Goal: Task Accomplishment & Management: Use online tool/utility

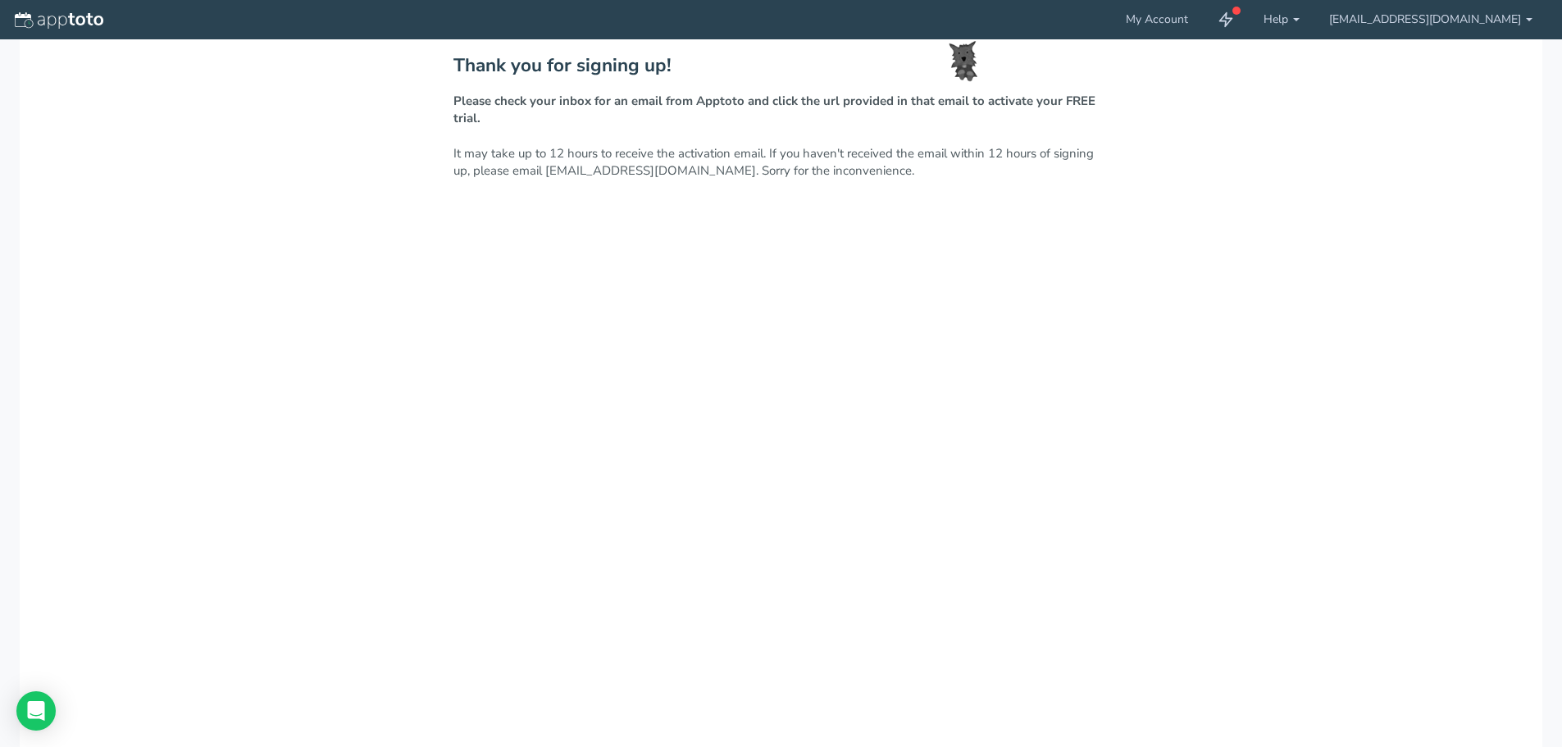
drag, startPoint x: 1223, startPoint y: 220, endPoint x: 1003, endPoint y: 230, distance: 220.0
click at [1216, 220] on div "Thank you for signing up! Please check your inbox for an email from Apptoto and…" at bounding box center [781, 449] width 1523 height 820
click at [626, 125] on p "Please check your inbox for an email from Apptoto and click the url provided in…" at bounding box center [781, 137] width 656 height 88
click at [61, 22] on img at bounding box center [59, 20] width 89 height 16
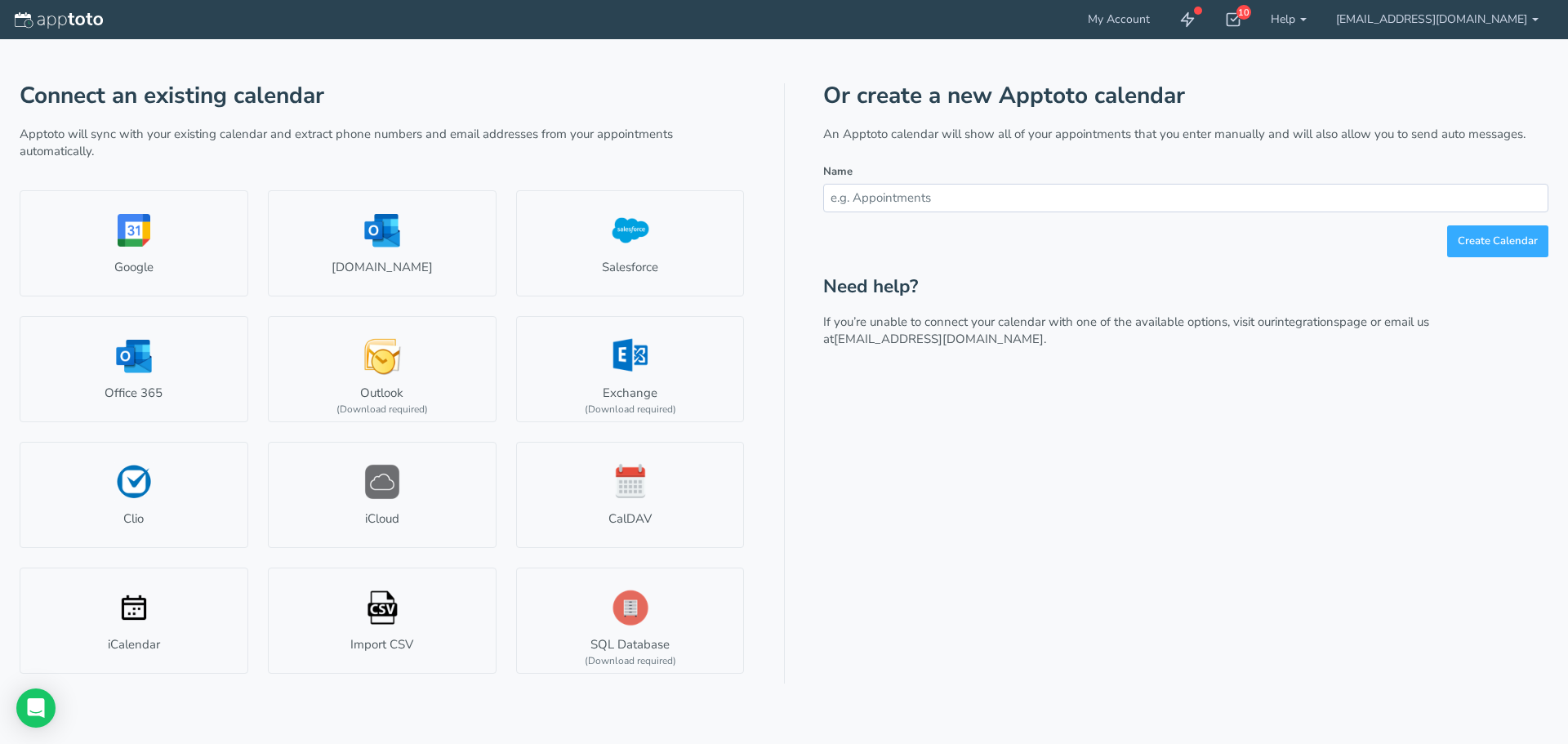
click at [879, 133] on p "An Apptoto calendar will show all of your appointments that you enter manually …" at bounding box center [1186, 133] width 725 height 17
click at [897, 121] on div "Or create a new Apptoto calendar An Apptoto calendar will show all of your appo…" at bounding box center [1186, 383] width 725 height 601
click at [972, 97] on h1 "Or create a new Apptoto calendar" at bounding box center [1186, 96] width 725 height 25
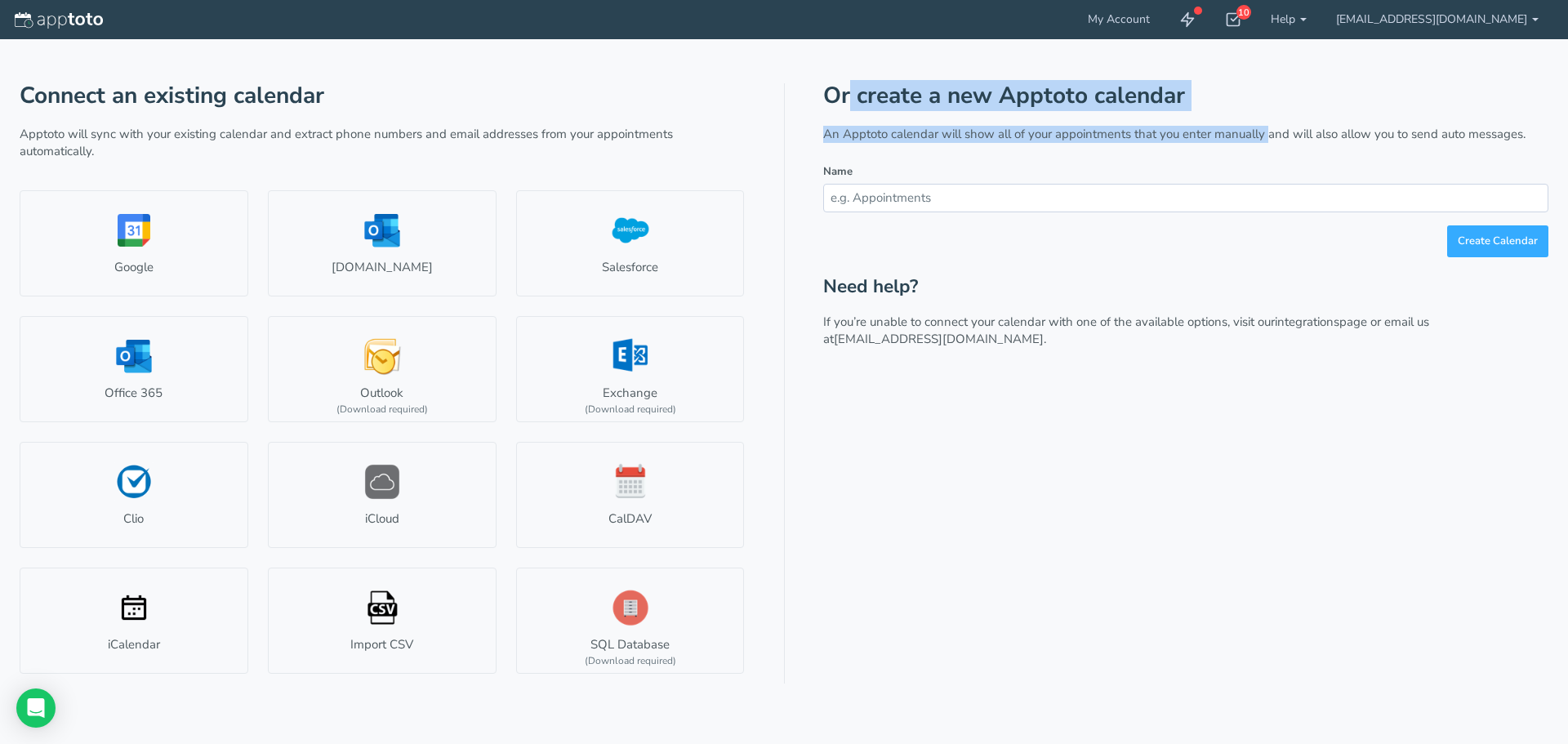
drag, startPoint x: 837, startPoint y: 92, endPoint x: 1253, endPoint y: 107, distance: 416.3
click at [1264, 115] on div "Or create a new Apptoto calendar An Apptoto calendar will show all of your appo…" at bounding box center [1186, 383] width 725 height 601
drag, startPoint x: 863, startPoint y: 121, endPoint x: 832, endPoint y: 128, distance: 31.8
click at [862, 121] on div "Or create a new Apptoto calendar An Apptoto calendar will show all of your appo…" at bounding box center [1186, 383] width 725 height 601
click at [838, 133] on p "An Apptoto calendar will show all of your appointments that you enter manually …" at bounding box center [1186, 133] width 725 height 17
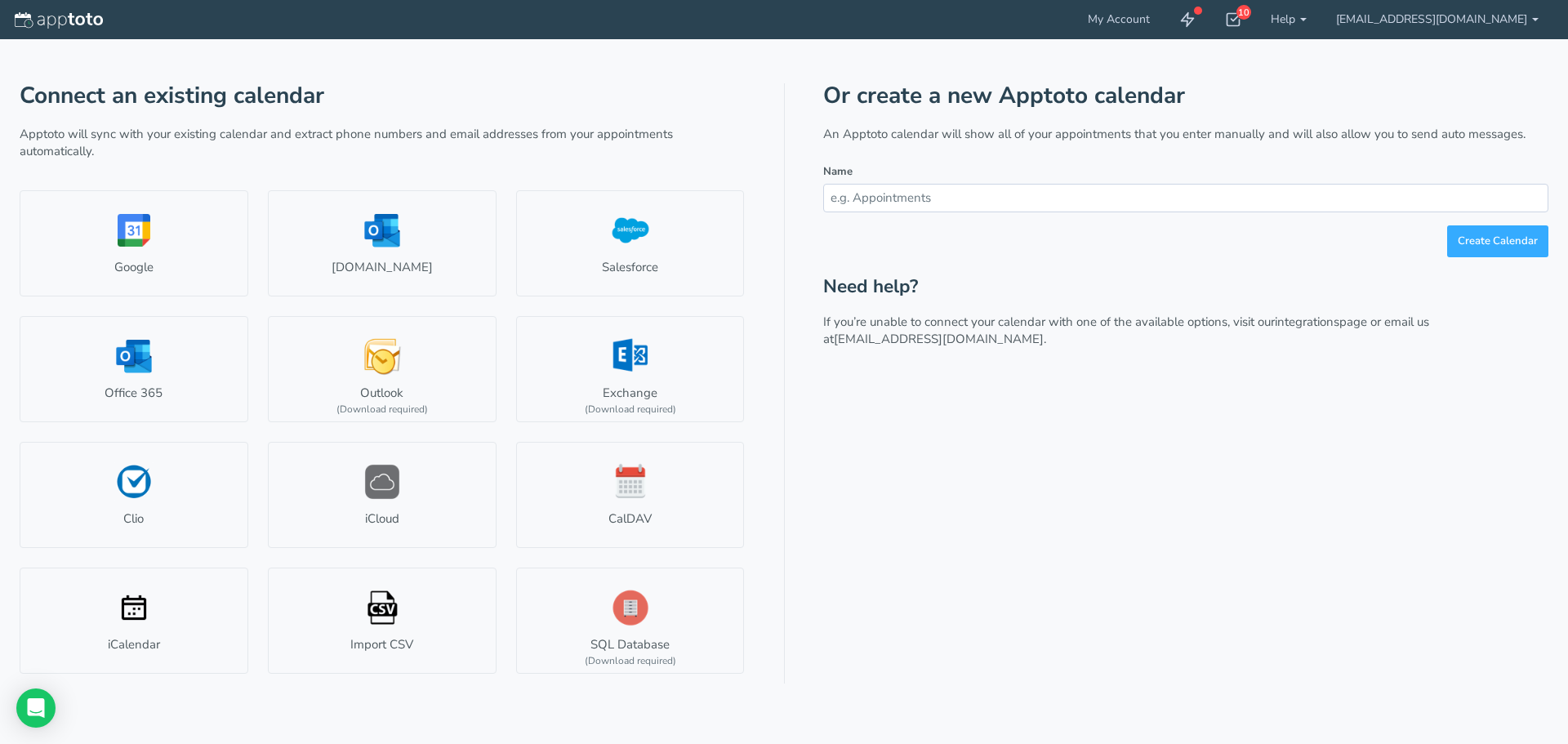
drag, startPoint x: 838, startPoint y: 133, endPoint x: 1063, endPoint y: 148, distance: 225.5
click at [1063, 148] on div "Or create a new Apptoto calendar An Apptoto calendar will show all of your appo…" at bounding box center [1186, 383] width 725 height 601
click at [1055, 142] on p "An Apptoto calendar will show all of your appointments that you enter manually …" at bounding box center [1186, 133] width 725 height 17
click at [124, 229] on link "Google" at bounding box center [134, 243] width 229 height 107
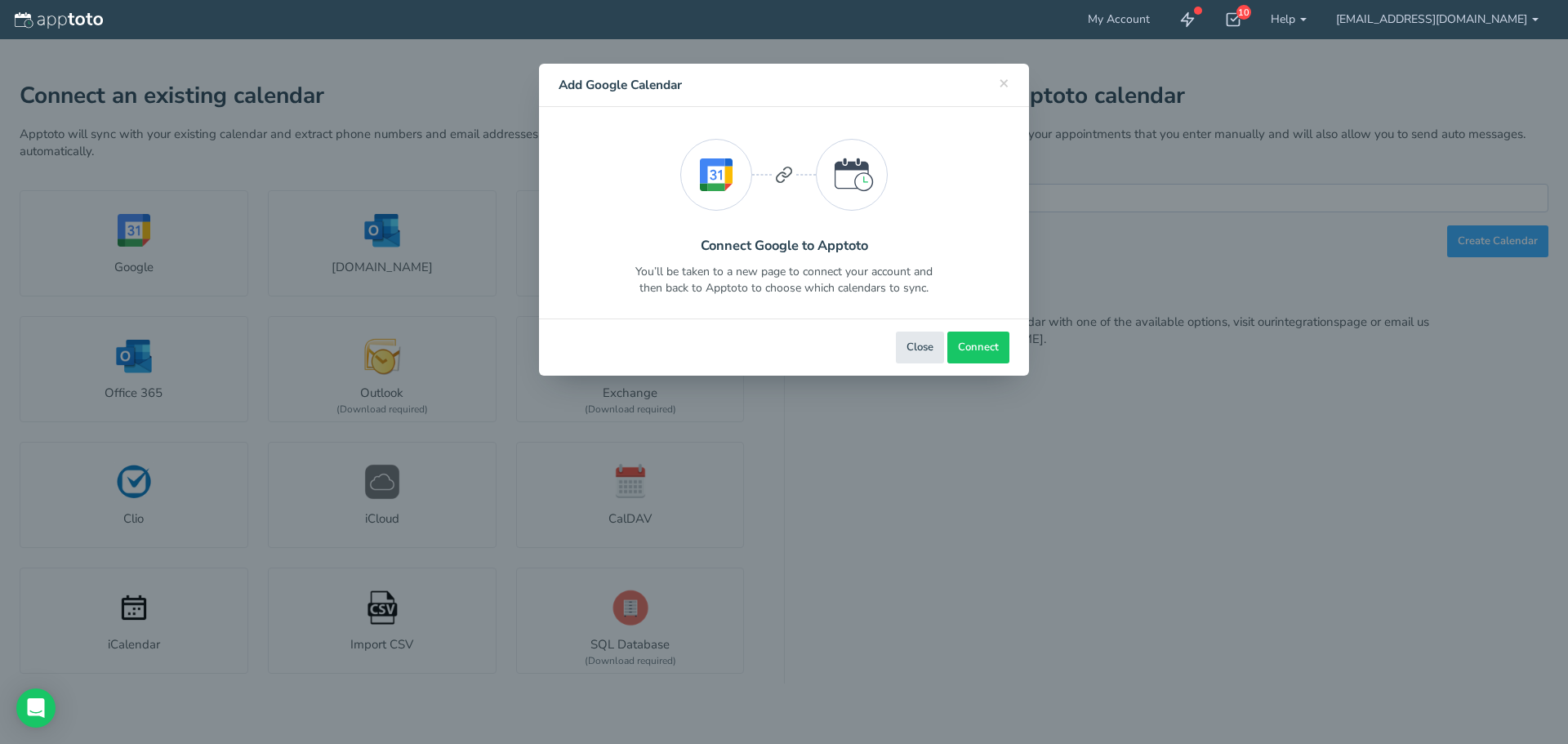
drag, startPoint x: 794, startPoint y: 273, endPoint x: 958, endPoint y: 297, distance: 165.7
click at [958, 297] on div "Connect Google to Apptoto You’ll be taken to a new page to connect your account…" at bounding box center [784, 213] width 451 height 187
click at [950, 282] on div "Connect Google to Apptoto You’ll be taken to a new page to connect your account…" at bounding box center [784, 213] width 451 height 187
click at [969, 344] on span "Connect" at bounding box center [978, 348] width 41 height 16
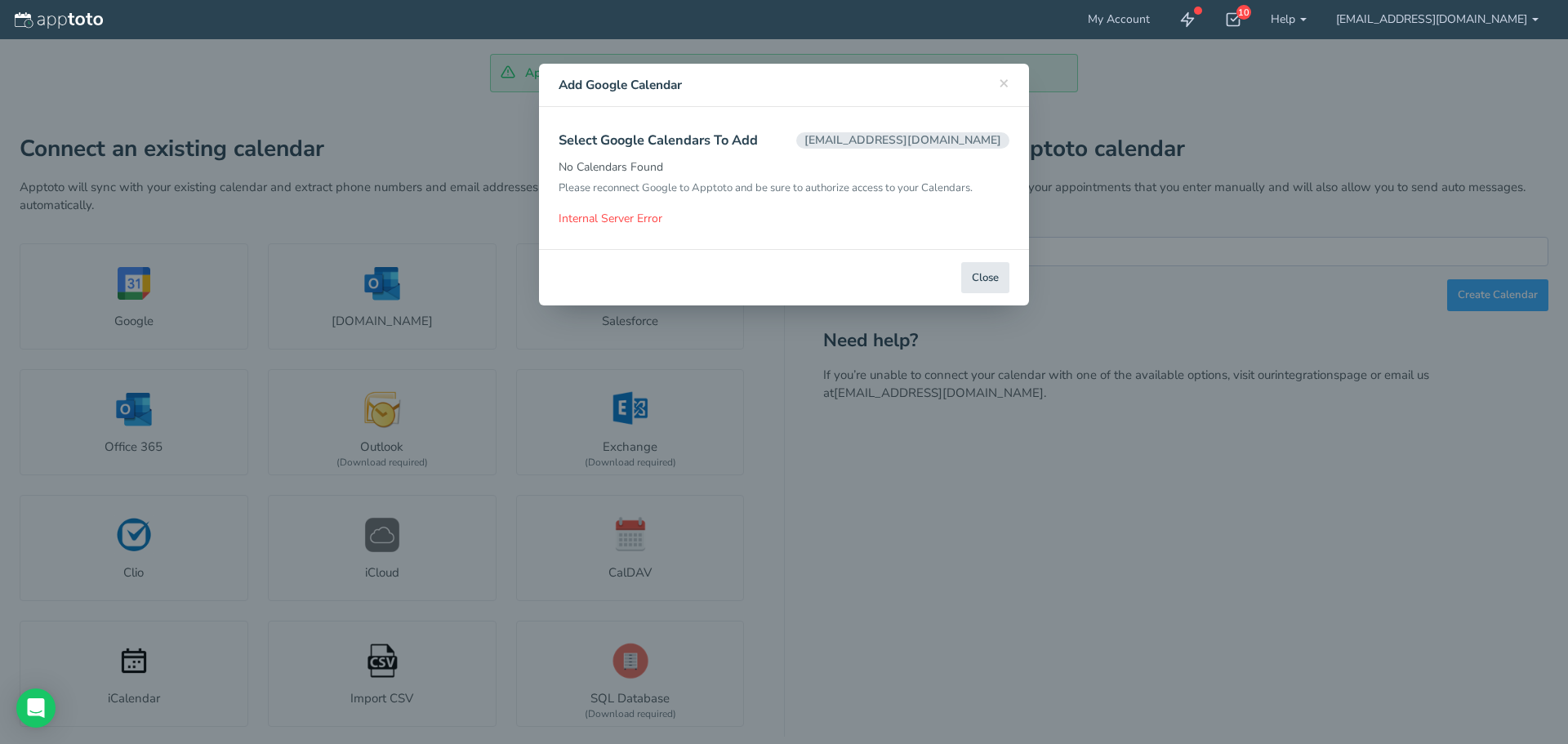
click at [612, 223] on p "Internal Server Error Hover your cursor over for more information." at bounding box center [784, 219] width 451 height 16
click at [987, 274] on button "Close" at bounding box center [985, 278] width 48 height 32
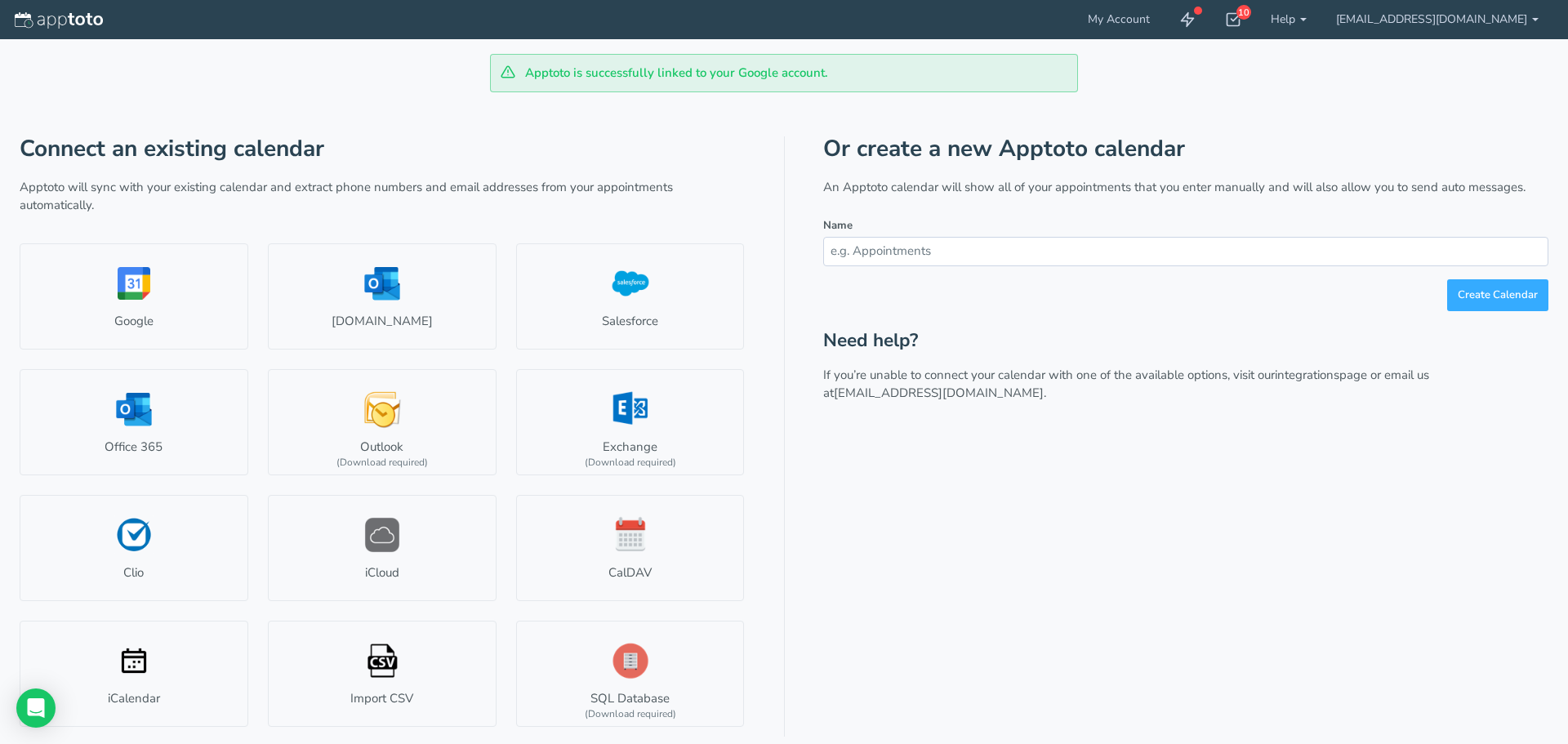
click at [802, 215] on div "Connect an existing calendar Apptoto will sync with your existing calendar and …" at bounding box center [784, 414] width 1529 height 644
click at [1105, 524] on div "Or create a new Apptoto calendar An Apptoto calendar will show all of your appo…" at bounding box center [1186, 436] width 725 height 601
click at [1241, 22] on icon at bounding box center [1233, 19] width 16 height 16
click at [742, 113] on div "Connect an existing calendar Apptoto will sync with your existing calendar and …" at bounding box center [784, 414] width 1529 height 644
